Goal: Obtain resource: Download file/media

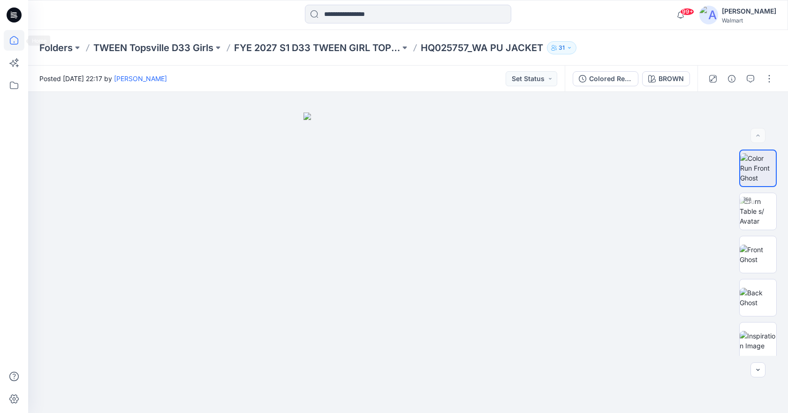
click at [15, 40] on icon at bounding box center [14, 40] width 21 height 21
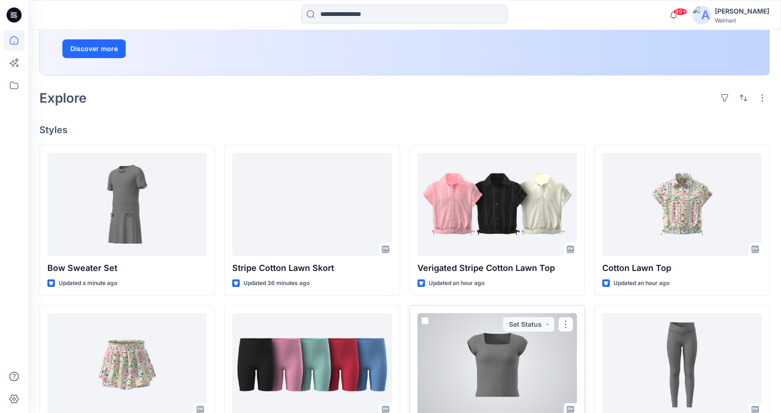
scroll to position [142, 0]
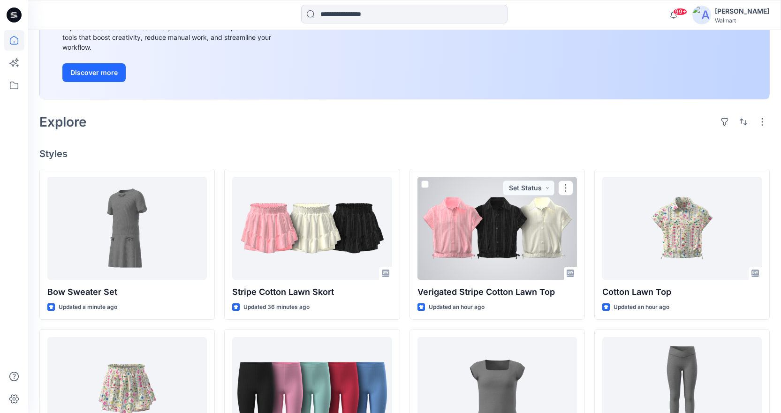
click at [490, 215] on div at bounding box center [498, 228] width 160 height 103
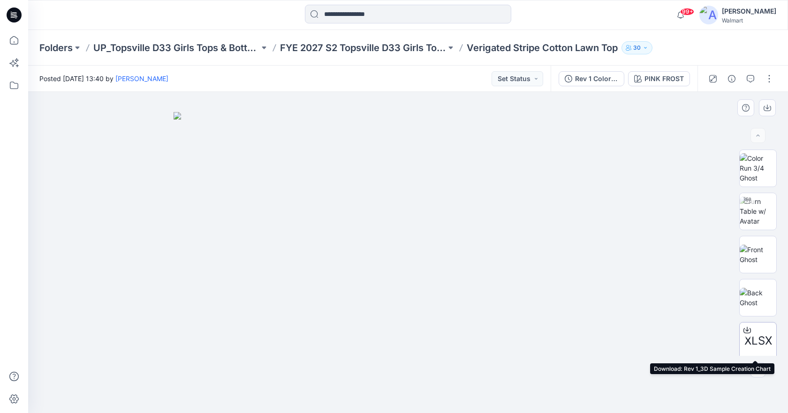
click at [756, 330] on div "XLSX" at bounding box center [759, 341] width 38 height 38
click at [8, 44] on icon at bounding box center [14, 40] width 21 height 21
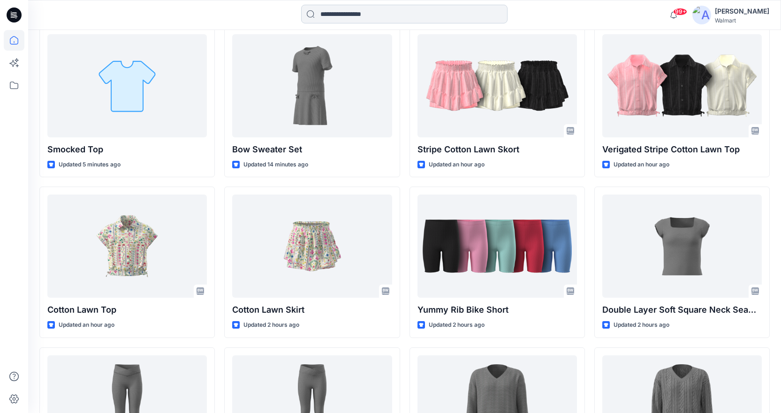
scroll to position [288, 0]
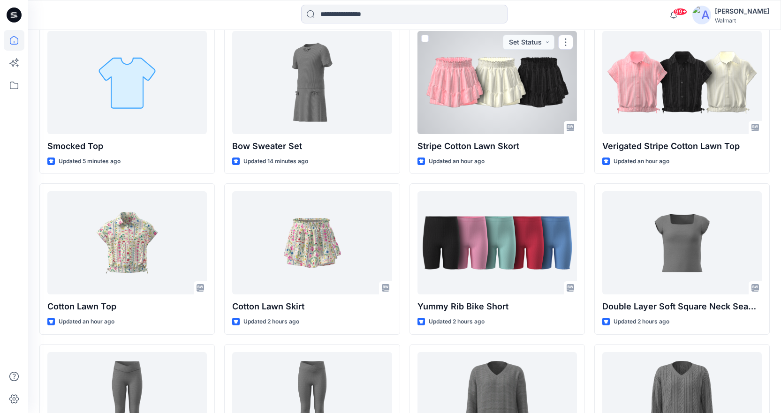
click at [491, 114] on div at bounding box center [498, 82] width 160 height 103
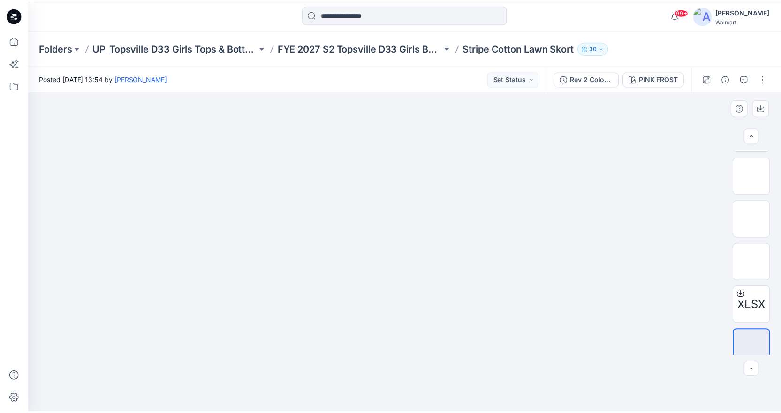
scroll to position [133, 0]
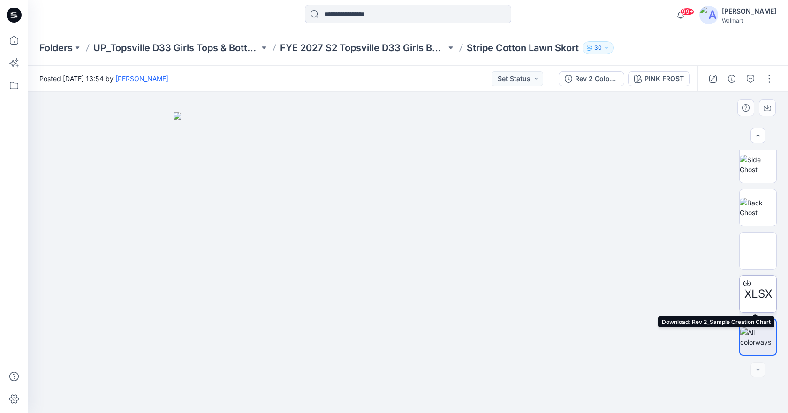
click at [756, 296] on span "XLSX" at bounding box center [759, 294] width 28 height 17
click at [13, 45] on icon at bounding box center [14, 40] width 21 height 21
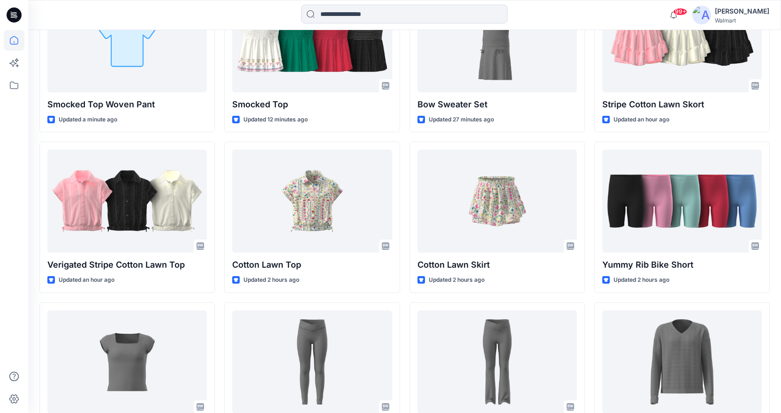
scroll to position [345, 0]
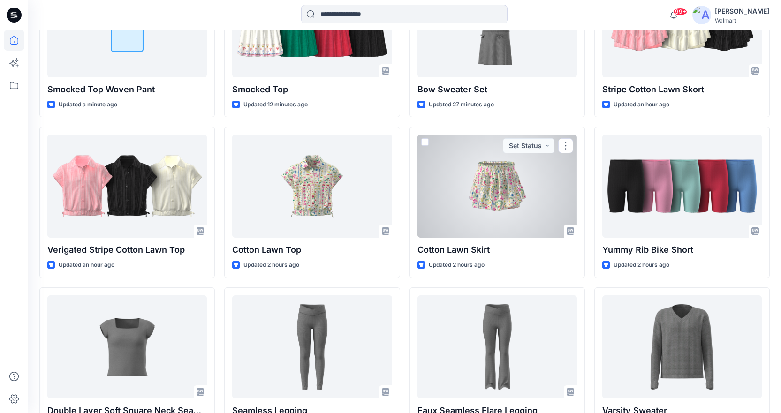
click at [512, 187] on div at bounding box center [498, 186] width 160 height 103
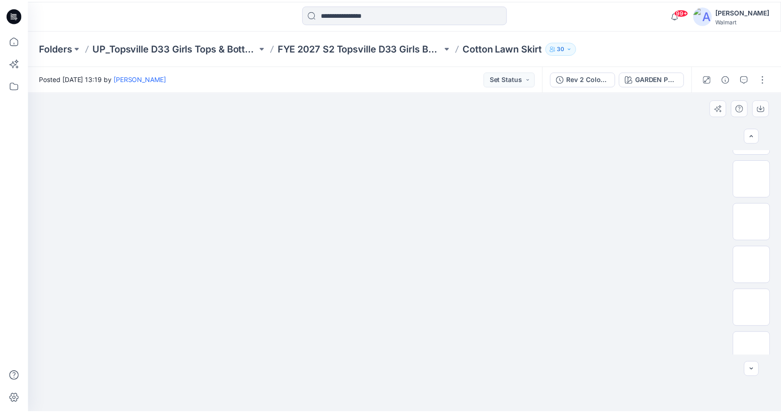
scroll to position [133, 0]
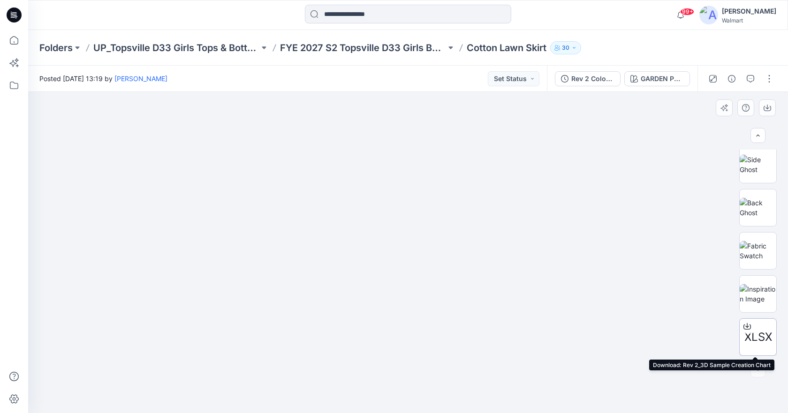
click at [757, 332] on span "XLSX" at bounding box center [759, 337] width 28 height 17
click at [1, 61] on div at bounding box center [14, 206] width 28 height 413
click at [17, 36] on icon at bounding box center [14, 40] width 21 height 21
